Goal: Task Accomplishment & Management: Complete application form

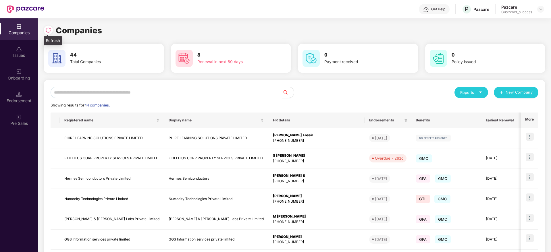
click at [47, 30] on img at bounding box center [48, 30] width 6 height 6
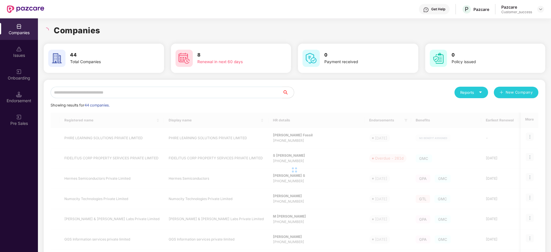
click at [114, 25] on div "Companies" at bounding box center [295, 30] width 502 height 13
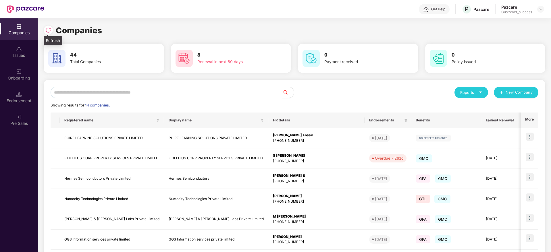
click at [51, 31] on img at bounding box center [48, 30] width 6 height 6
click at [21, 71] on img at bounding box center [19, 72] width 6 height 6
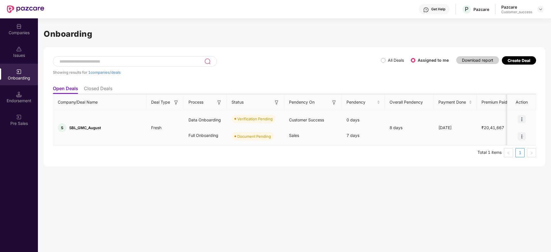
click at [524, 116] on img at bounding box center [522, 119] width 8 height 8
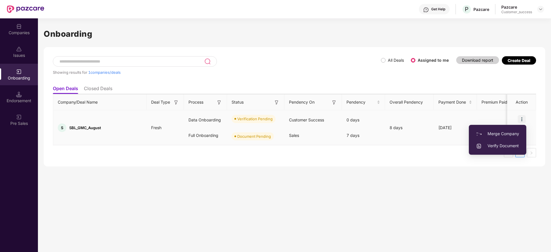
click at [502, 146] on span "Verify Document" at bounding box center [497, 146] width 43 height 6
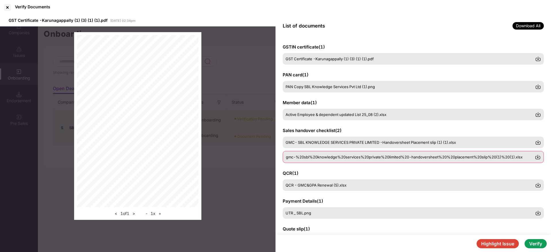
click at [366, 160] on div "gmc-%20sbl%20knowledge%20services%20private%20limited%20-handoversheet%20%20pla…" at bounding box center [413, 157] width 261 height 12
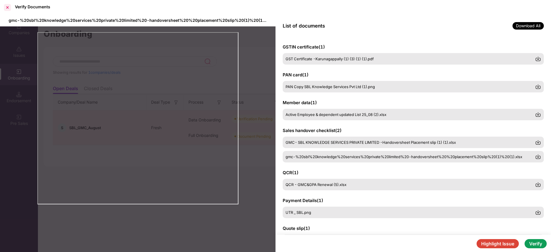
click at [6, 8] on div at bounding box center [7, 7] width 9 height 9
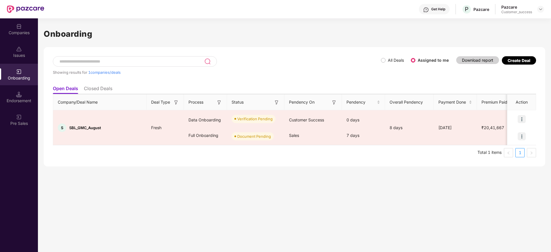
click at [18, 24] on img at bounding box center [19, 27] width 6 height 6
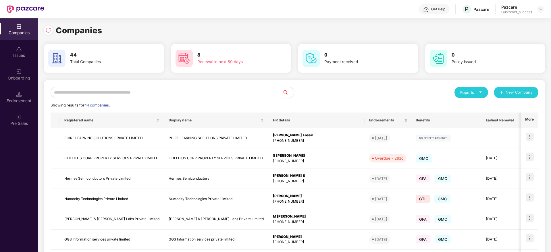
click at [156, 90] on input "text" at bounding box center [167, 93] width 232 height 12
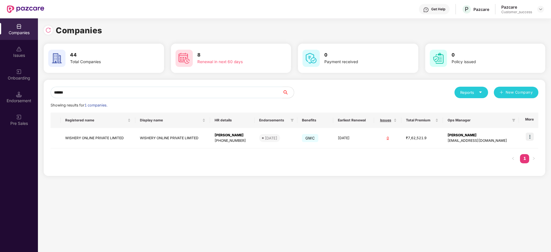
type input "******"
click at [106, 139] on td "WISHERY ONLINE PRIVATE LIMITED" at bounding box center [98, 138] width 75 height 20
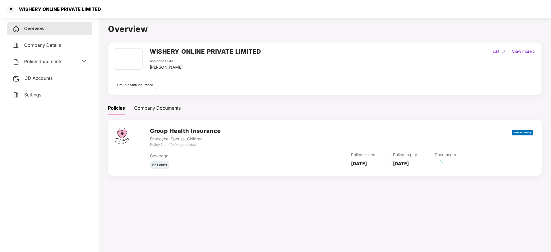
click at [63, 60] on div "Policy documents" at bounding box center [50, 61] width 74 height 7
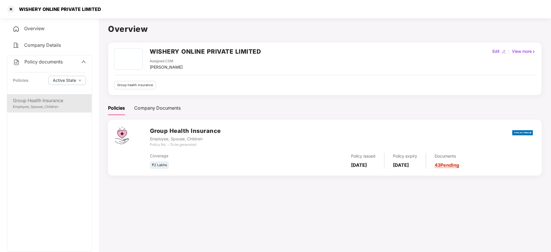
click at [55, 103] on div "Group Health Insurance" at bounding box center [49, 100] width 73 height 7
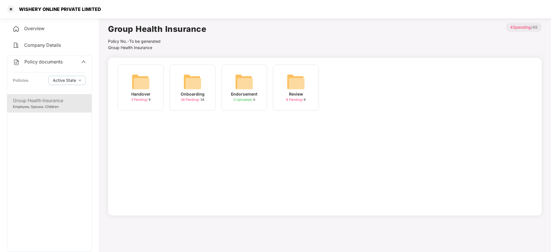
click at [199, 77] on img at bounding box center [192, 82] width 18 height 18
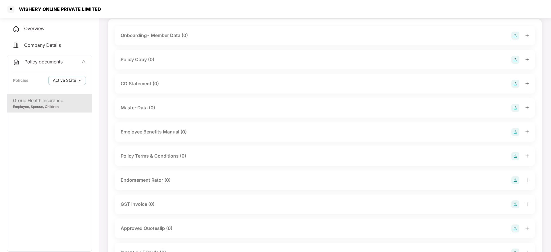
scroll to position [41, 0]
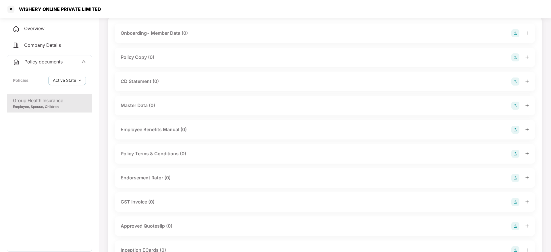
click at [514, 82] on img at bounding box center [516, 82] width 8 height 8
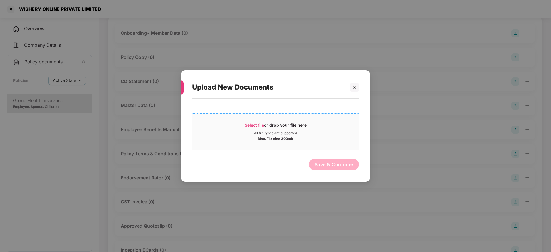
click at [300, 116] on div "Select file or drop your file here All file types are supported Max. File size …" at bounding box center [275, 132] width 167 height 37
click at [265, 129] on div "Select file or drop your file here" at bounding box center [276, 126] width 62 height 9
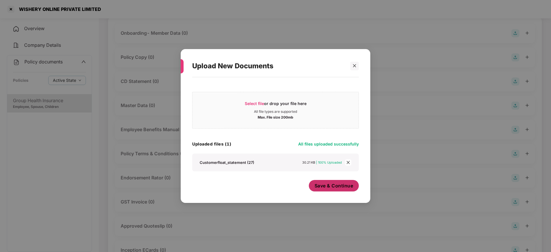
click at [338, 189] on span "Save & Continue" at bounding box center [334, 186] width 39 height 6
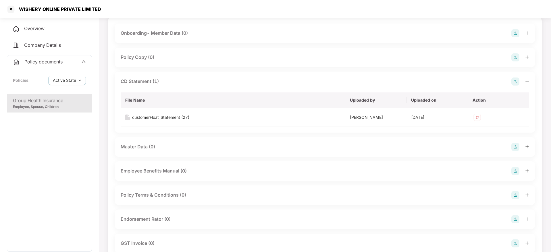
click at [528, 77] on div "CD Statement (1) File Name Uploaded by Uploaded on Action customerFloat_Stateme…" at bounding box center [325, 102] width 420 height 61
click at [528, 82] on icon "minus" at bounding box center [528, 81] width 4 height 4
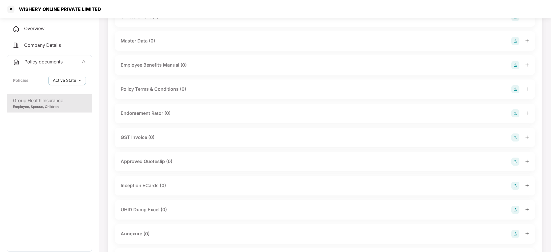
scroll to position [106, 0]
click at [513, 110] on img at bounding box center [516, 113] width 8 height 8
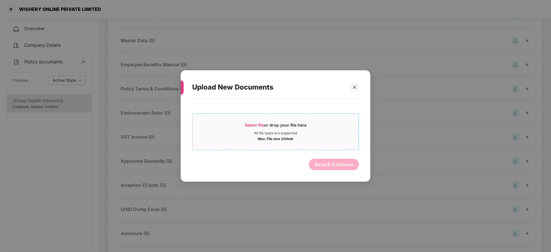
click at [262, 125] on span "Select file" at bounding box center [254, 125] width 19 height 5
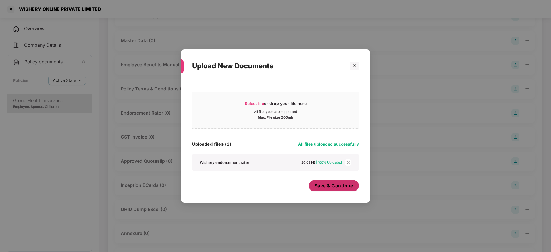
click at [344, 188] on span "Save & Continue" at bounding box center [334, 186] width 39 height 6
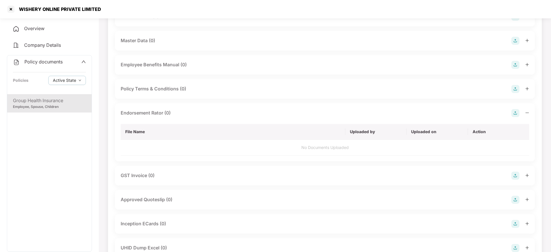
click at [526, 113] on icon "minus" at bounding box center [528, 113] width 4 height 4
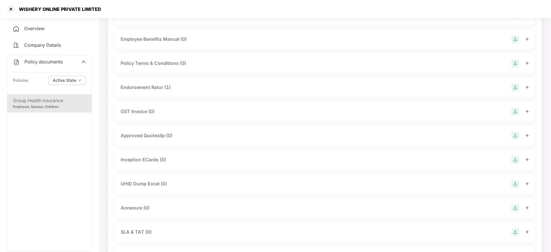
scroll to position [132, 0]
click at [518, 109] on img at bounding box center [516, 112] width 8 height 8
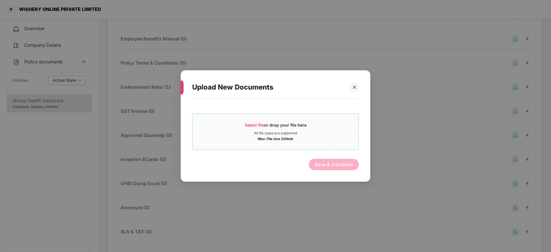
click at [260, 130] on div "Select file or drop your file here" at bounding box center [276, 126] width 62 height 9
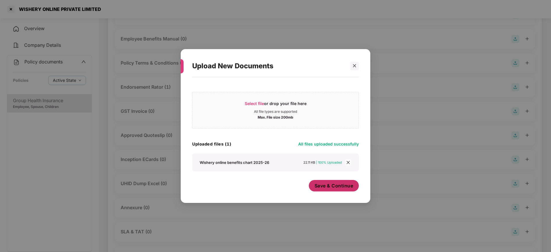
click at [338, 188] on span "Save & Continue" at bounding box center [334, 186] width 39 height 6
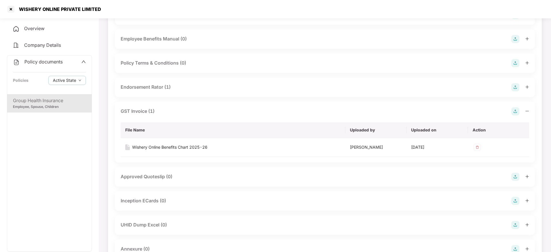
click at [529, 108] on div at bounding box center [521, 112] width 18 height 8
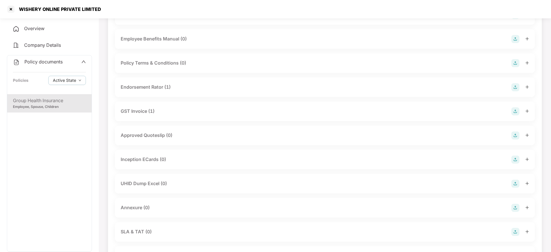
scroll to position [151, 0]
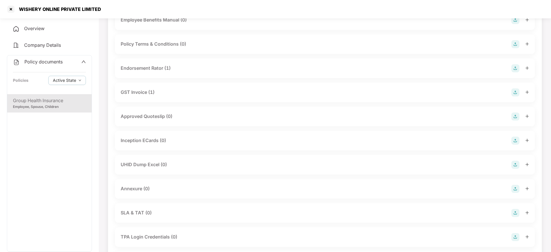
click at [516, 166] on img at bounding box center [516, 165] width 8 height 8
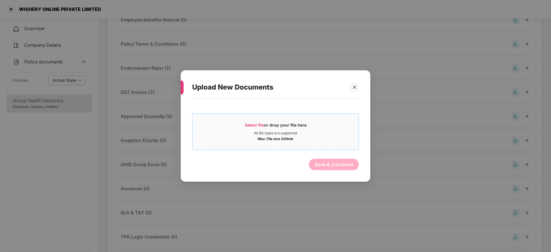
click at [292, 134] on div "All file types are supported" at bounding box center [275, 133] width 43 height 5
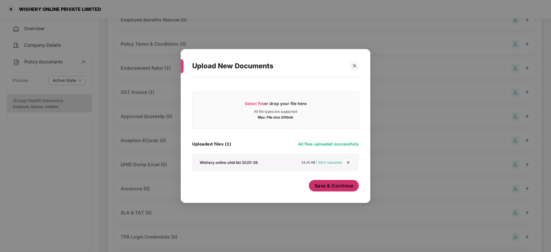
click at [338, 183] on span "Save & Continue" at bounding box center [334, 186] width 39 height 6
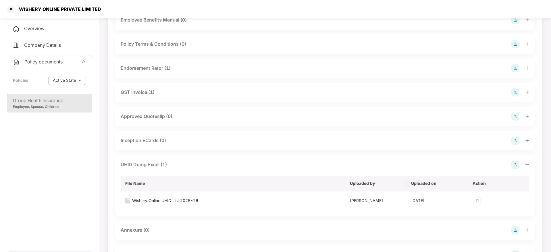
click at [527, 163] on icon "minus" at bounding box center [528, 165] width 4 height 4
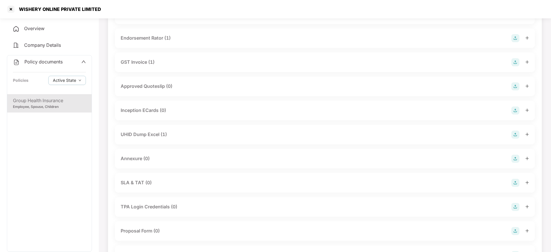
scroll to position [184, 0]
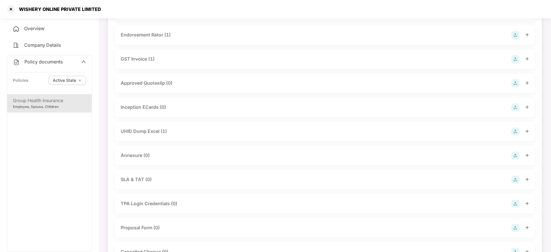
click at [516, 181] on img at bounding box center [516, 180] width 8 height 8
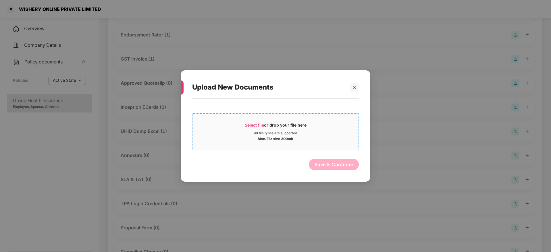
click at [295, 125] on div "Select file or drop your file here" at bounding box center [276, 126] width 62 height 9
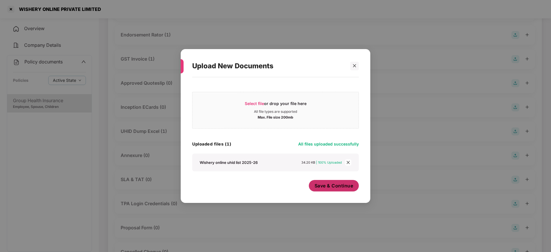
click at [342, 181] on button "Save & Continue" at bounding box center [334, 186] width 50 height 12
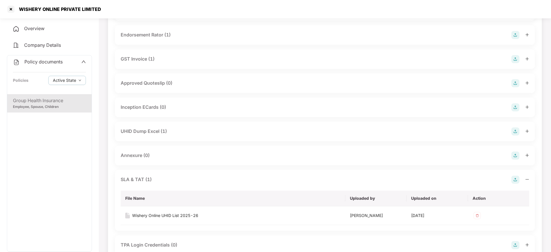
click at [528, 179] on icon "minus" at bounding box center [528, 180] width 4 height 4
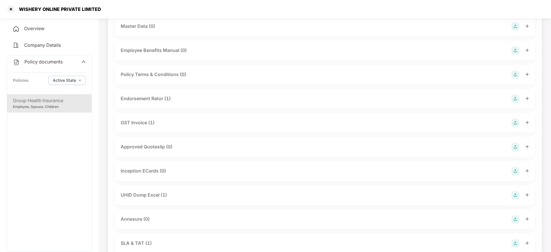
scroll to position [0, 0]
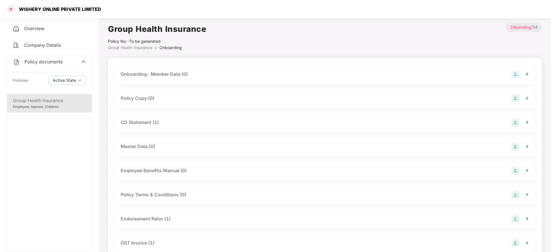
click at [11, 9] on div at bounding box center [10, 9] width 9 height 9
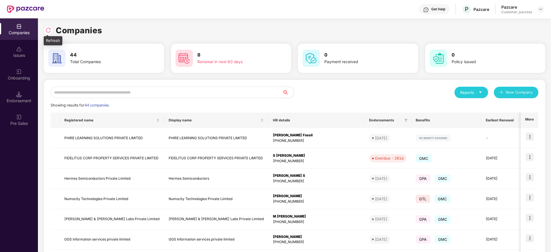
click at [46, 29] on img at bounding box center [48, 30] width 6 height 6
click at [47, 31] on img at bounding box center [48, 30] width 6 height 6
click at [46, 30] on img at bounding box center [48, 30] width 6 height 6
click at [200, 13] on div "Get Help P Pazcare Pazcare Customer_success" at bounding box center [294, 9] width 500 height 18
click at [50, 28] on img at bounding box center [48, 30] width 6 height 6
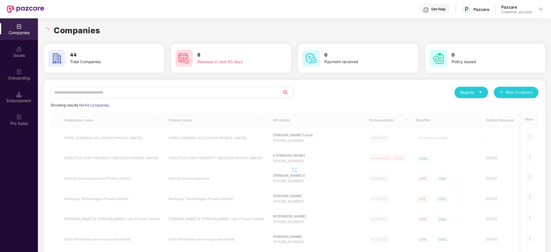
click at [111, 38] on div "Companies 44 Total Companies 8 Renewal in next 60 days 0 Payment received 0 Pol…" at bounding box center [295, 194] width 502 height 340
